Goal: Check status

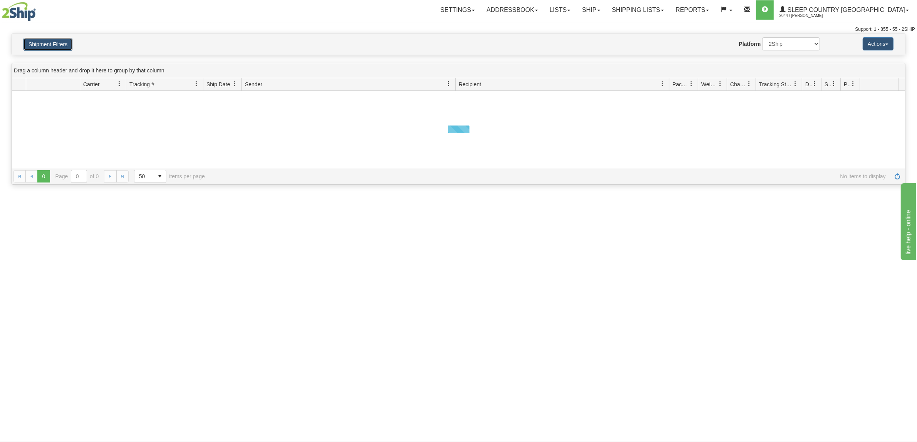
click at [53, 49] on button "Shipment Filters" at bounding box center [47, 44] width 49 height 13
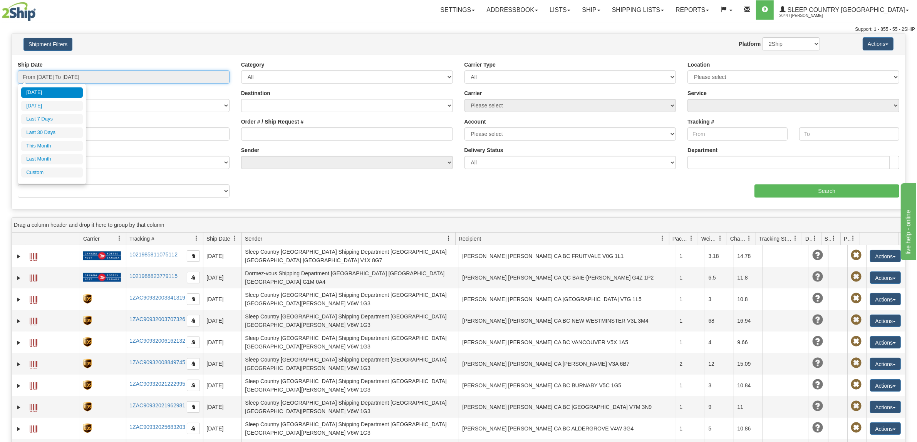
click at [71, 78] on input "From [DATE] To [DATE]" at bounding box center [124, 76] width 212 height 13
click at [68, 135] on li "Last 30 Days" at bounding box center [52, 132] width 62 height 10
type input "From [DATE] To [DATE]"
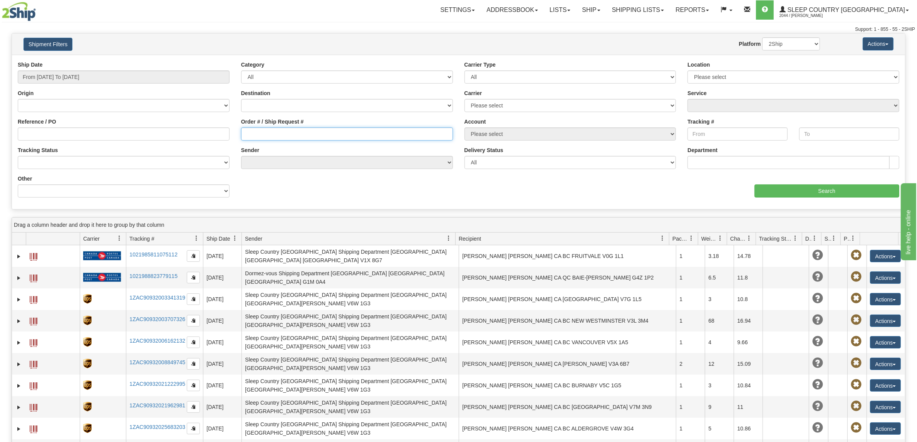
click at [253, 132] on input "Order # / Ship Request #" at bounding box center [347, 133] width 212 height 13
paste input "9000I084087"
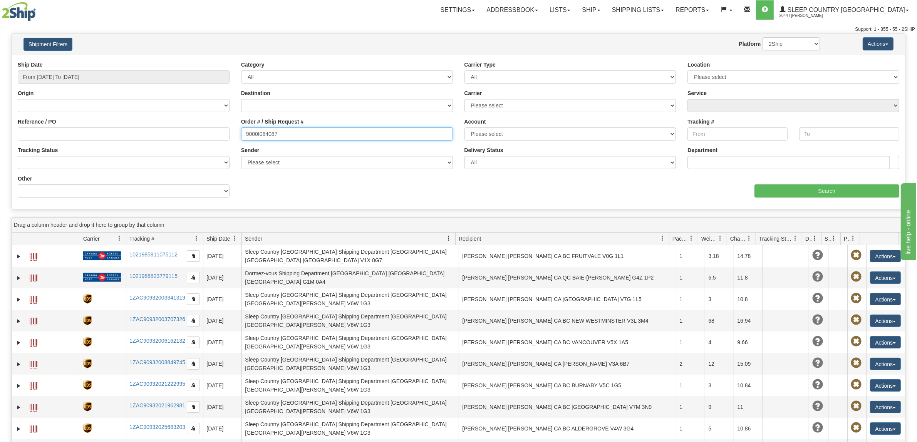
type input "9000I084087"
drag, startPoint x: 773, startPoint y: 182, endPoint x: 776, endPoint y: 186, distance: 5.2
click at [773, 182] on div "aaa Search" at bounding box center [682, 186] width 447 height 23
click at [778, 189] on input "Search" at bounding box center [826, 190] width 145 height 13
